Goal: Information Seeking & Learning: Learn about a topic

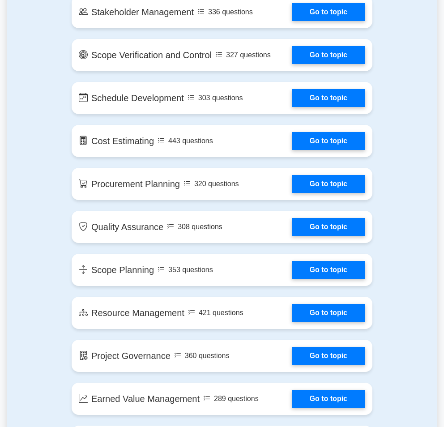
scroll to position [851, 0]
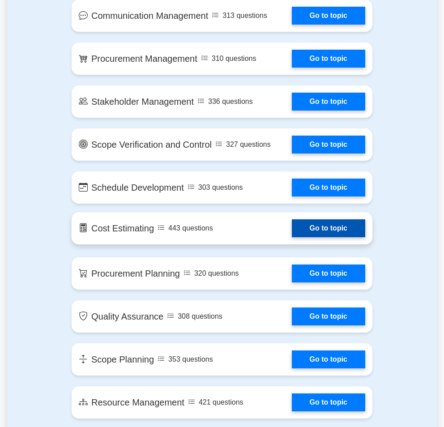
click at [295, 231] on link "Go to topic" at bounding box center [328, 229] width 73 height 18
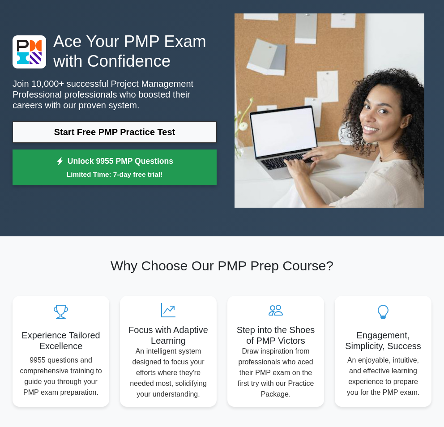
scroll to position [0, 0]
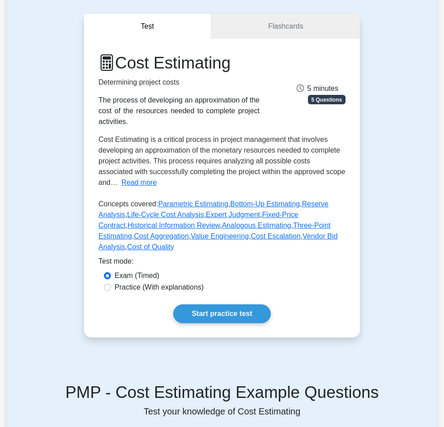
scroll to position [90, 0]
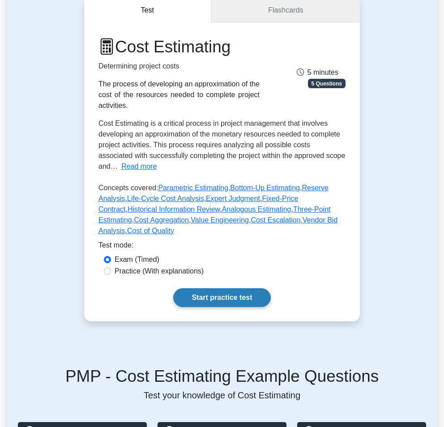
click at [228, 296] on link "Start practice test" at bounding box center [221, 298] width 97 height 19
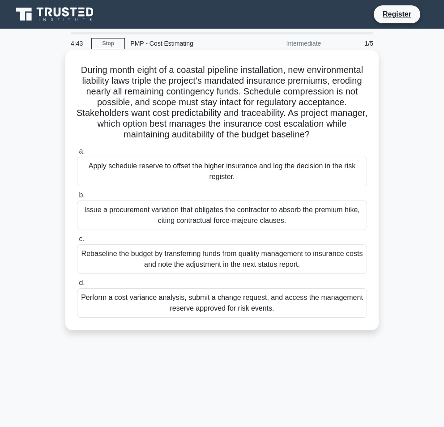
click at [192, 167] on div "Apply schedule reserve to offset the higher insurance and log the decision in t…" at bounding box center [222, 172] width 290 height 30
click at [77, 155] on input "a. Apply schedule reserve to offset the higher insurance and log the decision i…" at bounding box center [77, 152] width 0 height 6
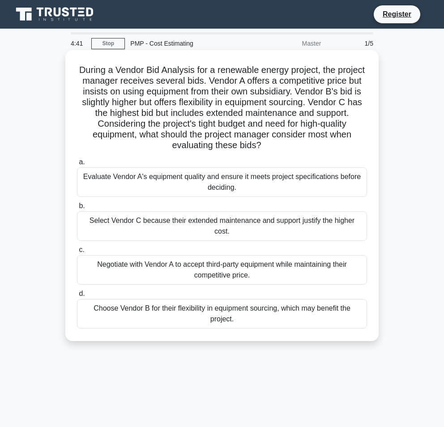
click at [192, 181] on div "Evaluate Vendor A's equipment quality and ensure it meets project specification…" at bounding box center [222, 183] width 290 height 30
click at [77, 165] on input "a. Evaluate Vendor A's equipment quality and ensure it meets project specificat…" at bounding box center [77, 162] width 0 height 6
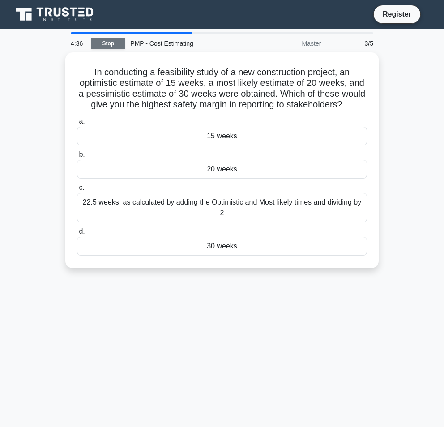
click at [114, 44] on link "Stop" at bounding box center [108, 43] width 34 height 11
click at [112, 40] on link "Stop" at bounding box center [108, 43] width 34 height 11
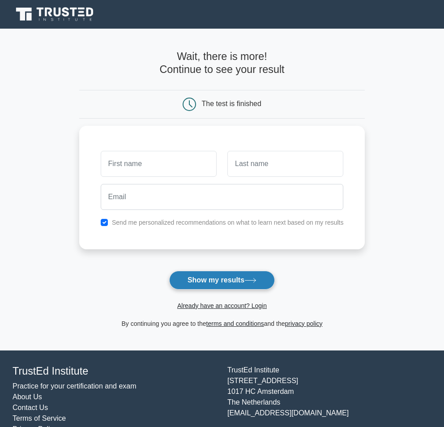
click at [196, 284] on button "Show my results" at bounding box center [222, 280] width 106 height 19
click at [196, 283] on button "Show my results" at bounding box center [222, 280] width 106 height 19
